Goal: Task Accomplishment & Management: Use online tool/utility

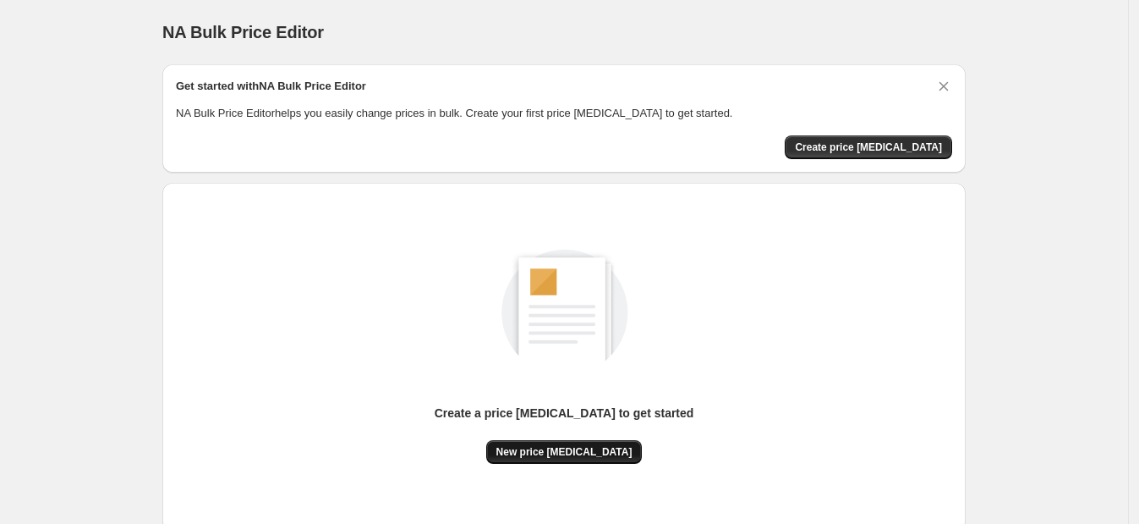
click at [573, 459] on button "New price change job" at bounding box center [564, 452] width 156 height 24
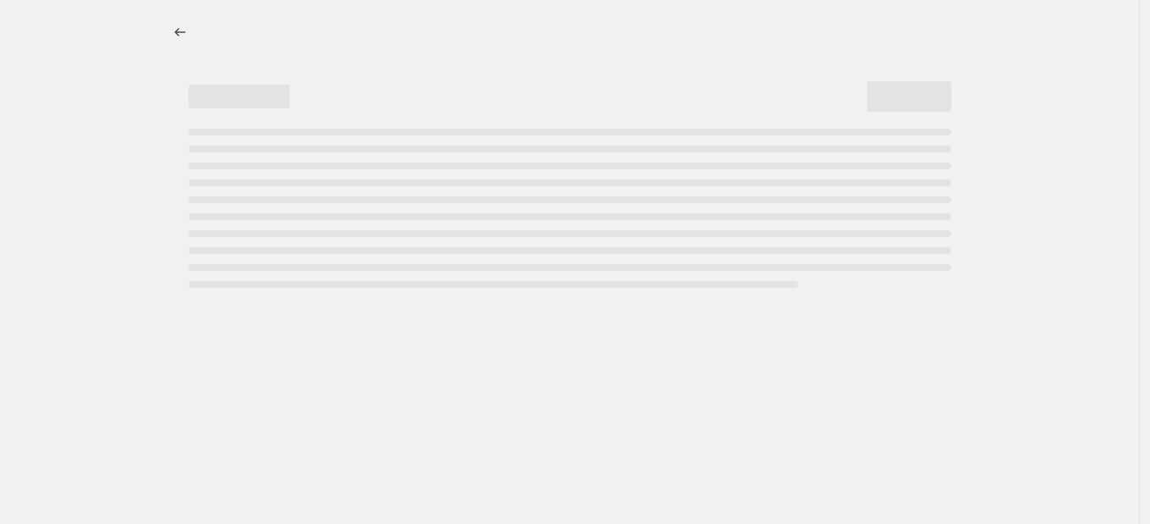
select select "percentage"
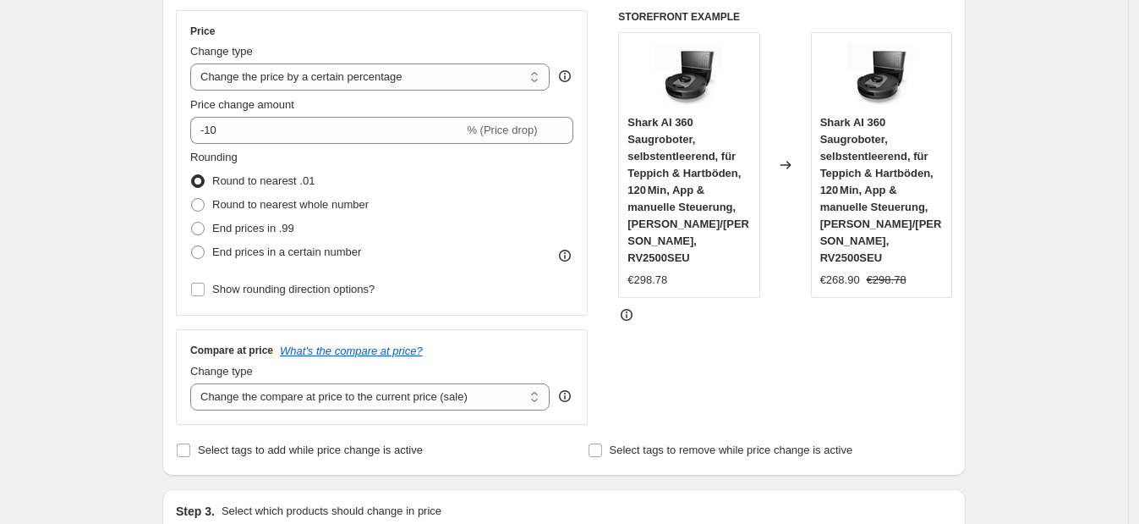
scroll to position [300, 0]
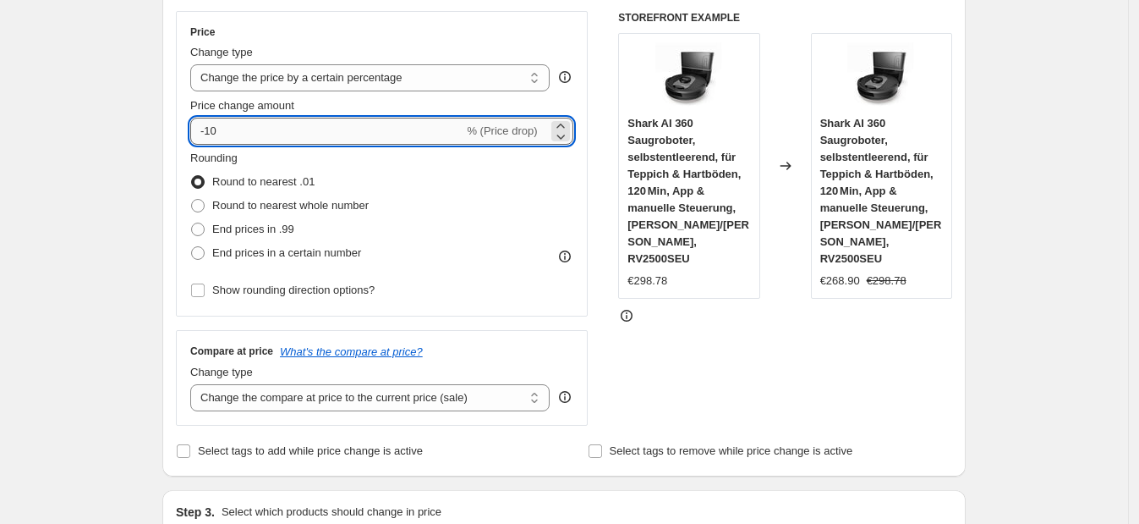
click at [265, 133] on input "-10" at bounding box center [326, 131] width 273 height 27
type input "-1"
type input "-35"
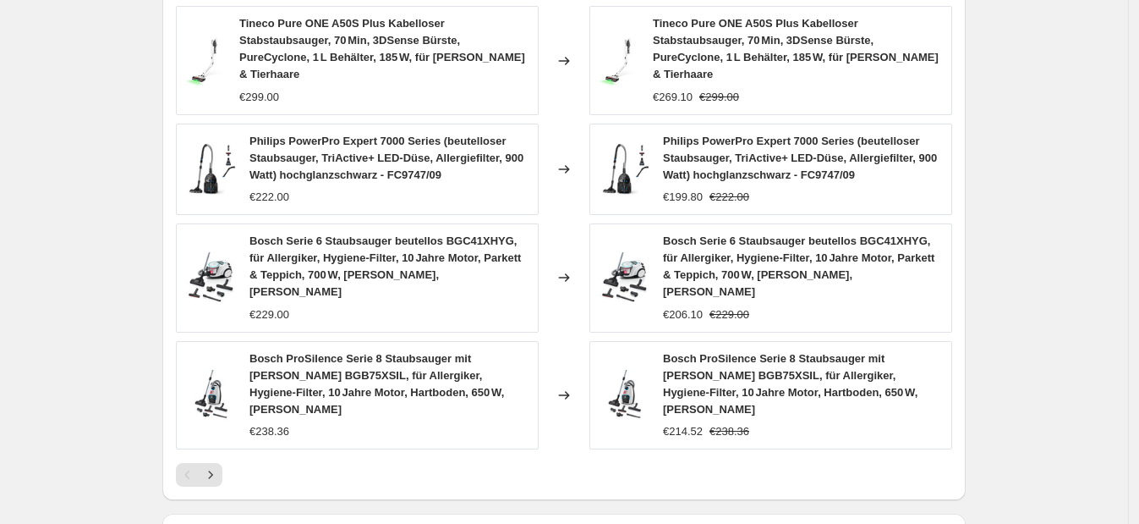
scroll to position [1277, 0]
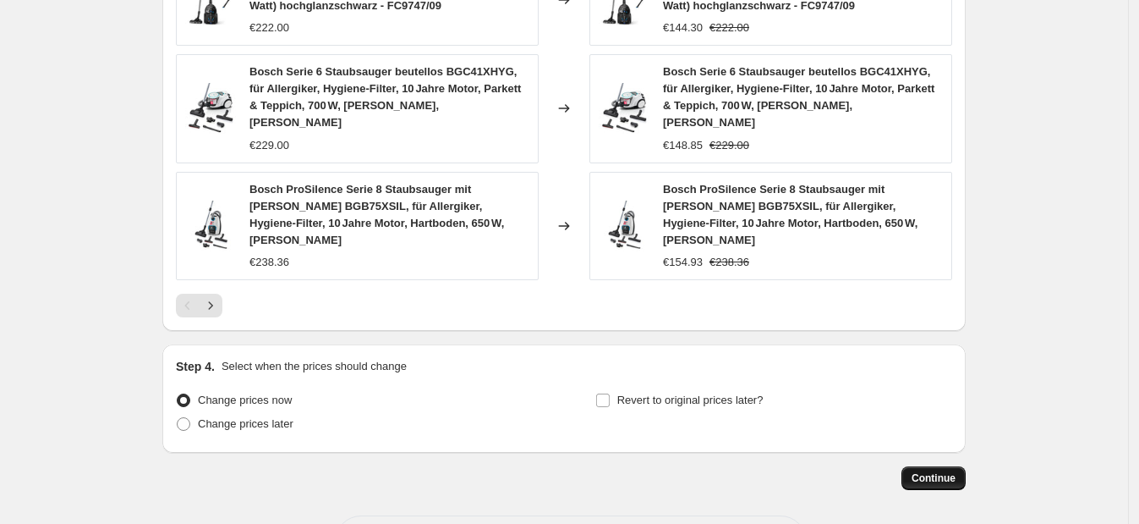
click at [914, 466] on button "Continue" at bounding box center [934, 478] width 64 height 24
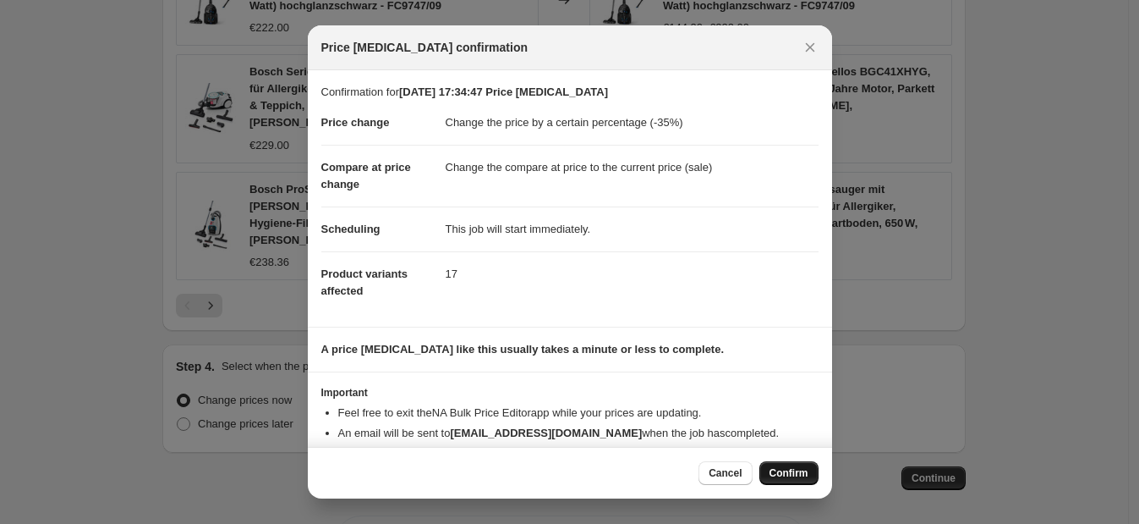
click at [778, 478] on span "Confirm" at bounding box center [789, 473] width 39 height 14
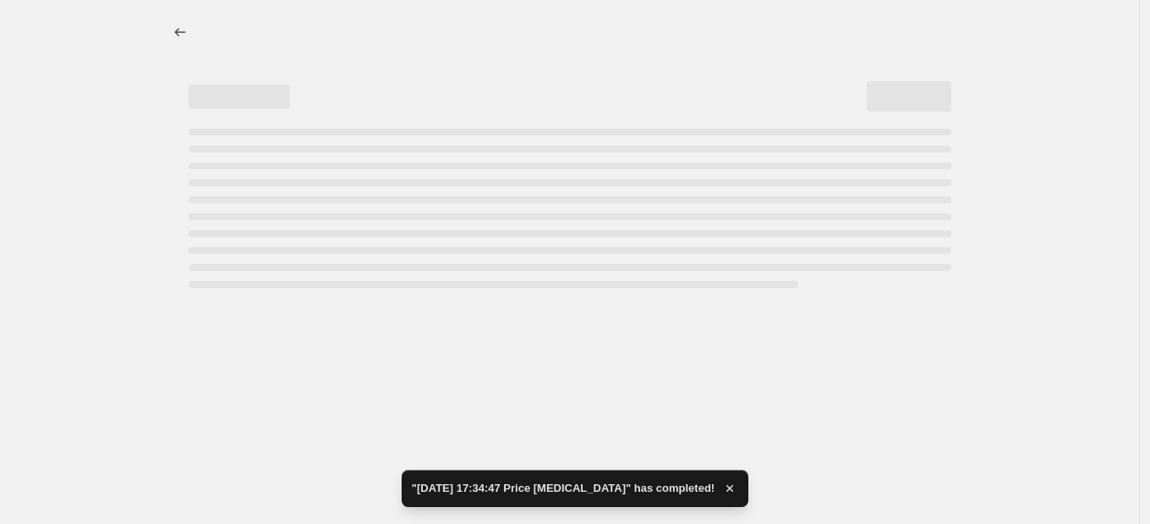
select select "percentage"
